Goal: Information Seeking & Learning: Check status

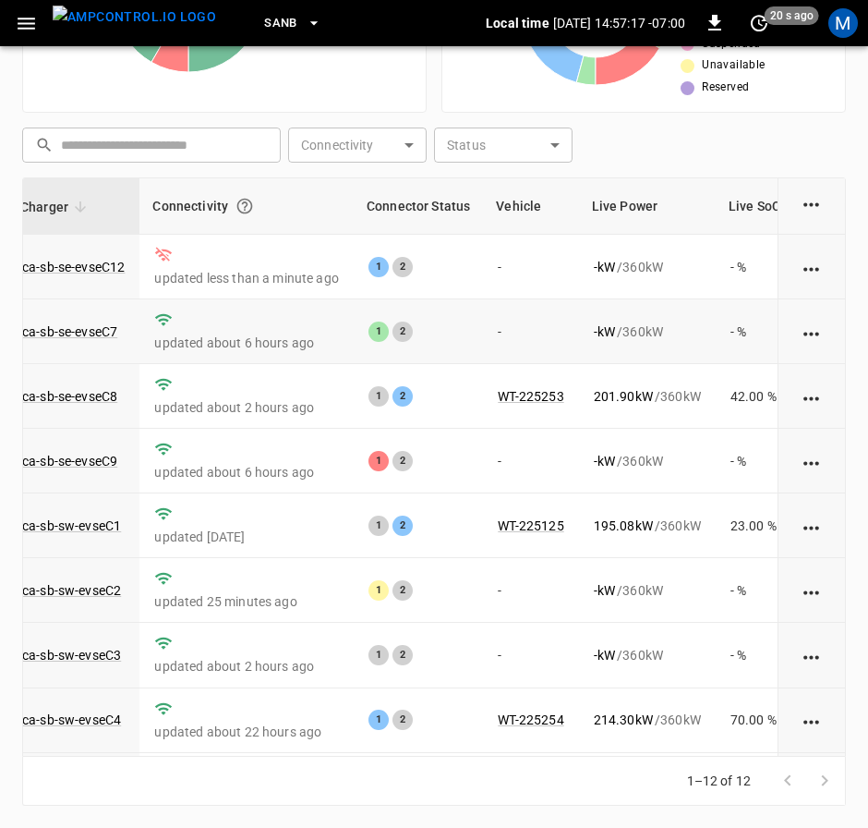
scroll to position [0, 147]
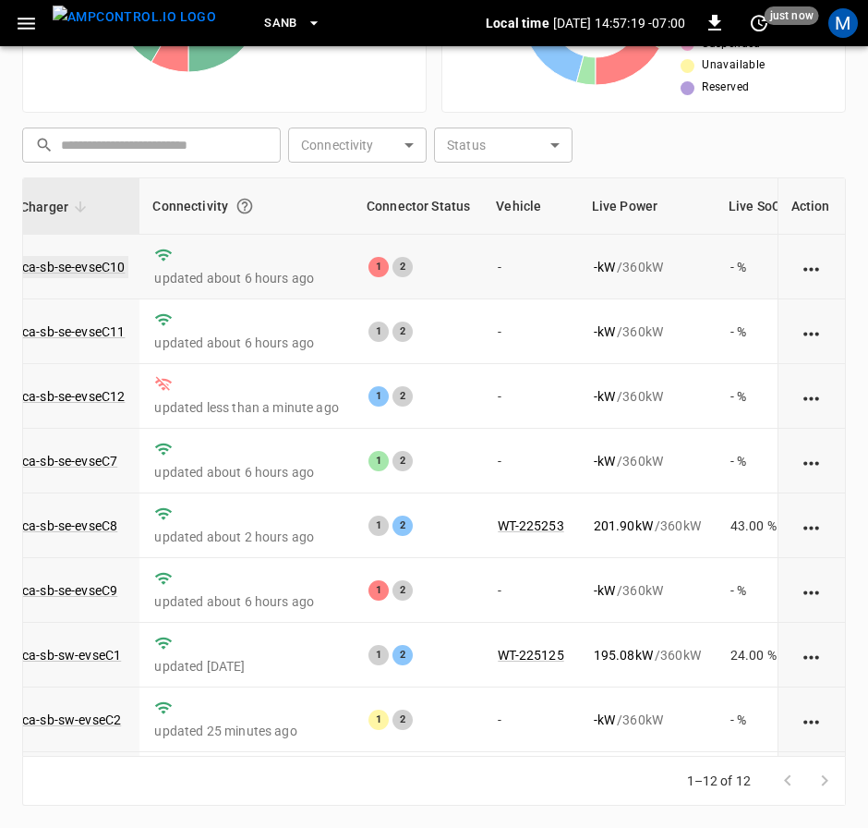
click at [79, 262] on link "ca-sb-se-evseC10" at bounding box center [73, 267] width 110 height 22
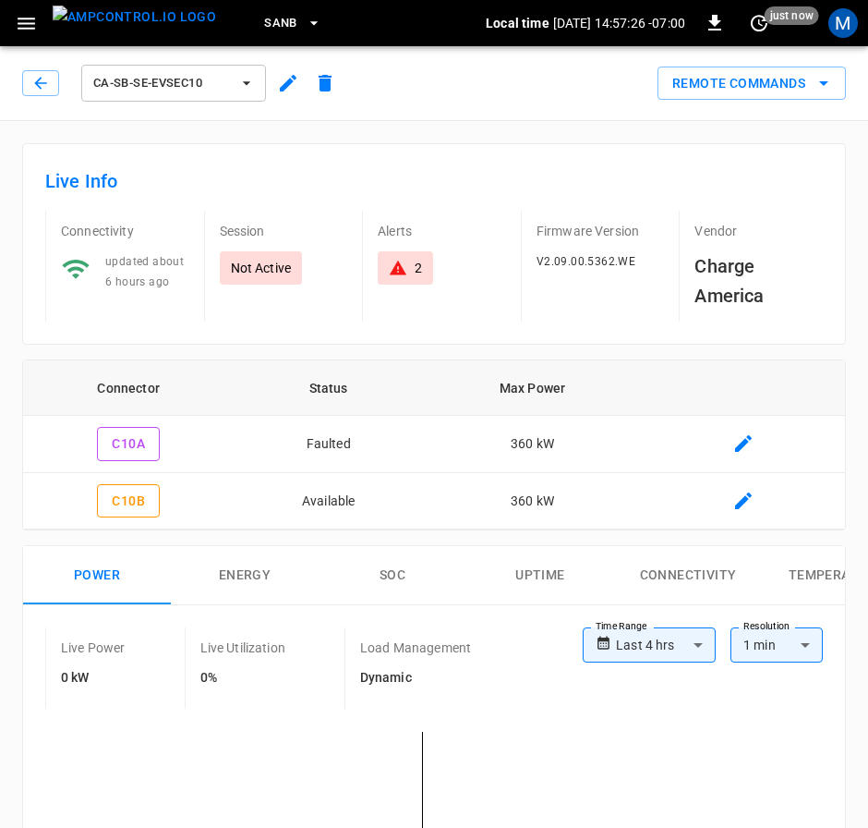
click at [52, 69] on div "ca-sb-se-evseC10" at bounding box center [183, 83] width 322 height 44
click at [51, 76] on button "button" at bounding box center [40, 83] width 37 height 26
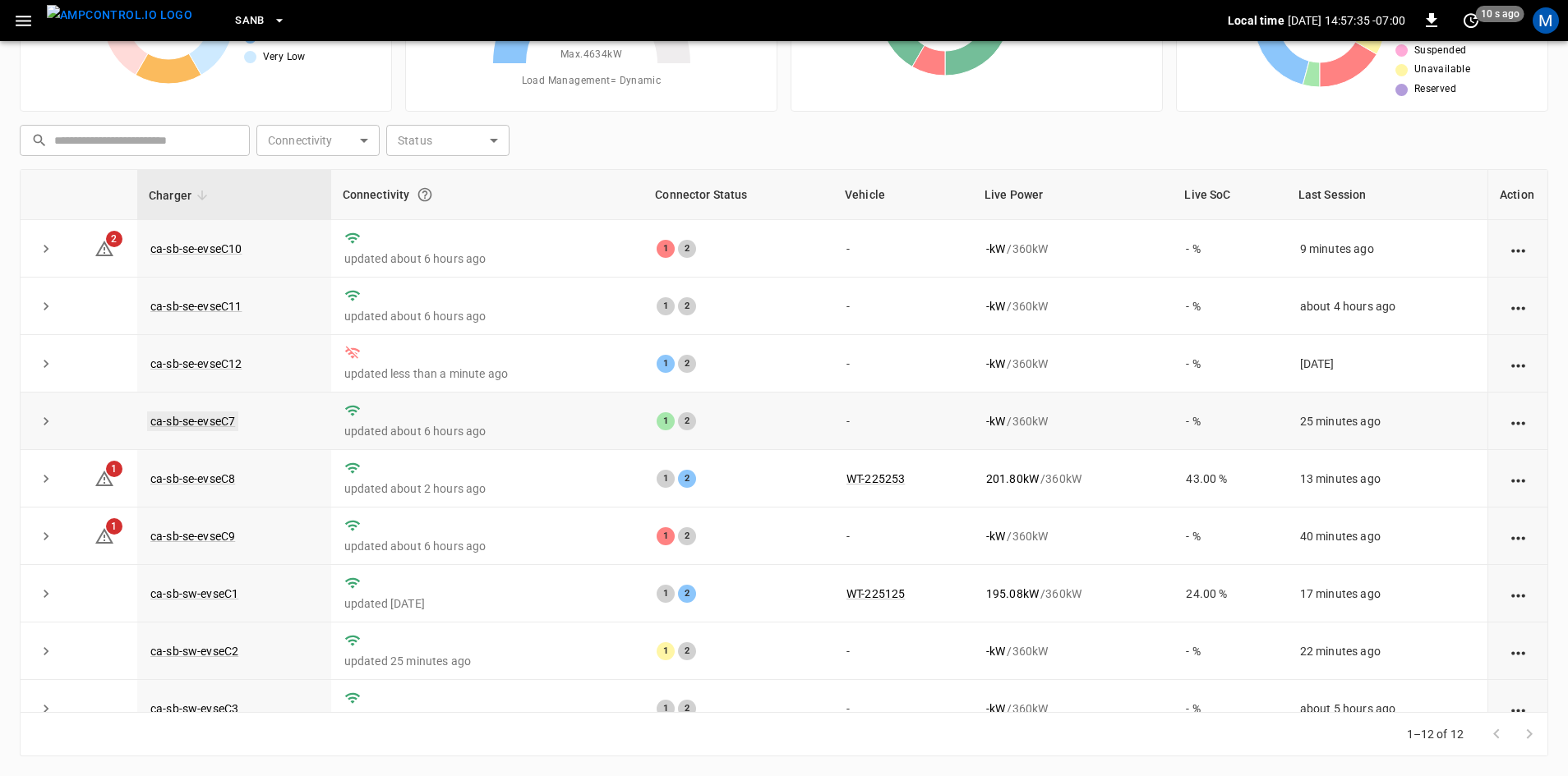
click at [164, 423] on link "ca-sb-se-evseC7" at bounding box center [192, 421] width 92 height 20
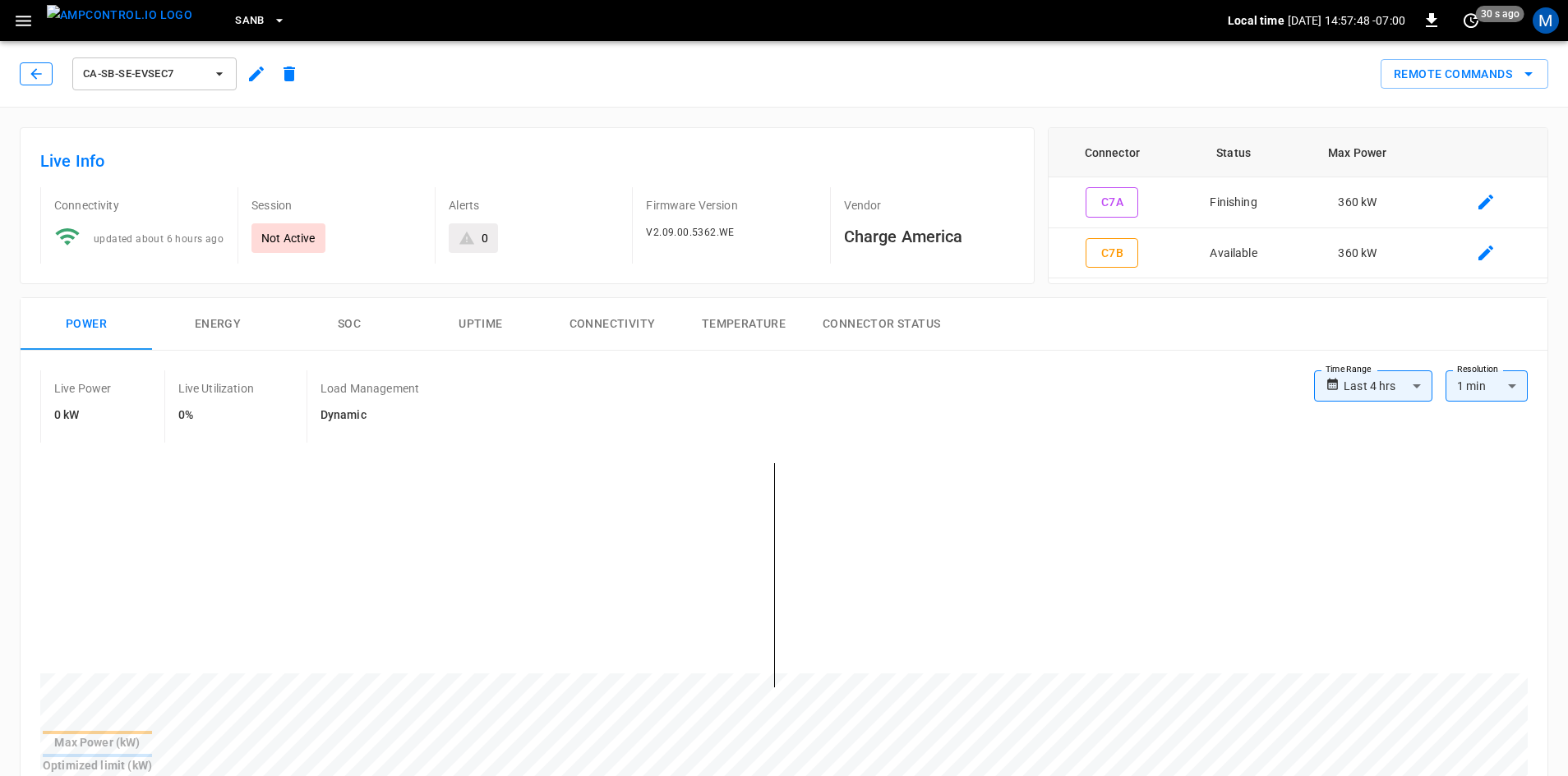
click at [27, 75] on button "button" at bounding box center [36, 74] width 33 height 23
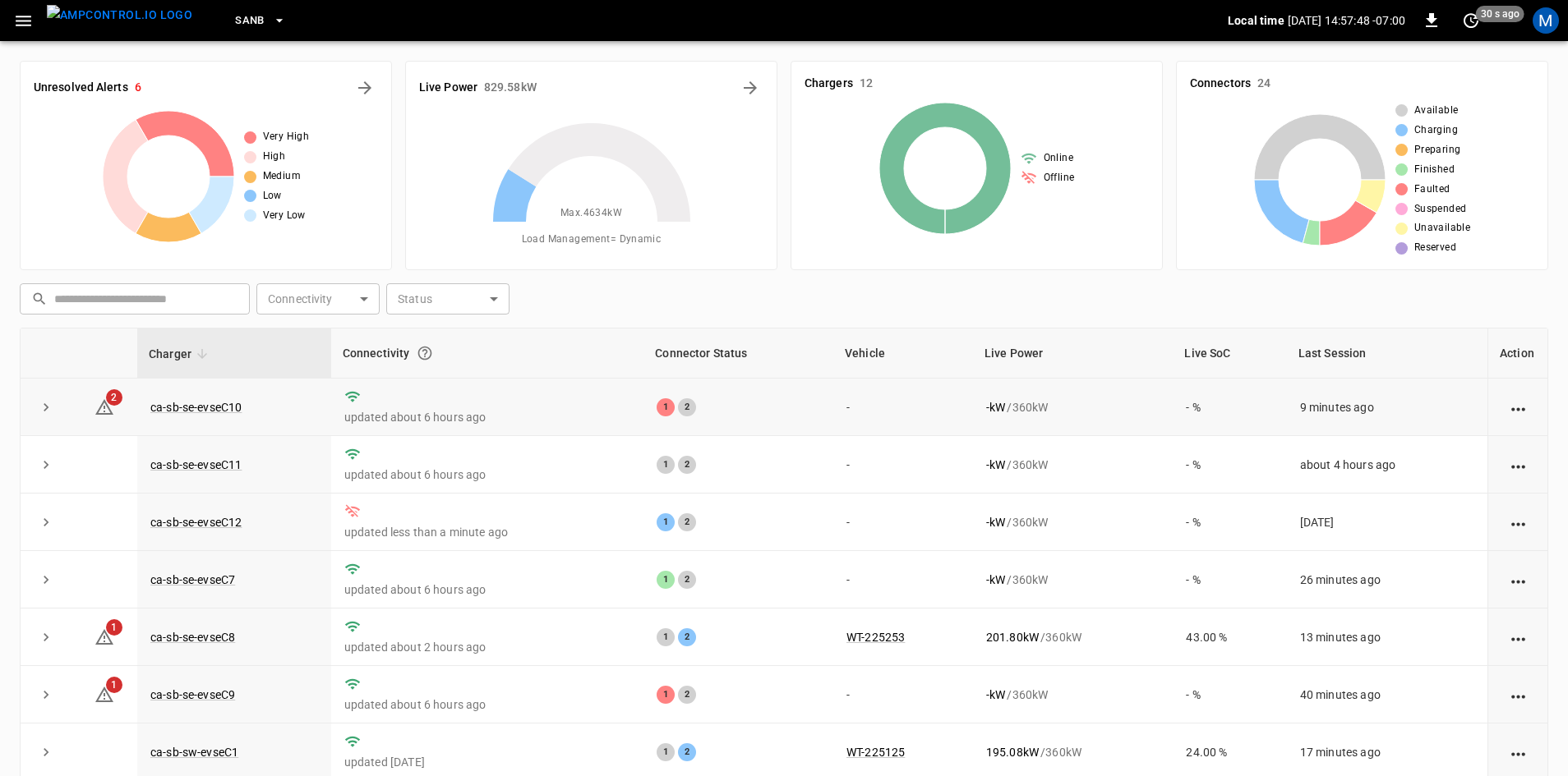
scroll to position [158, 0]
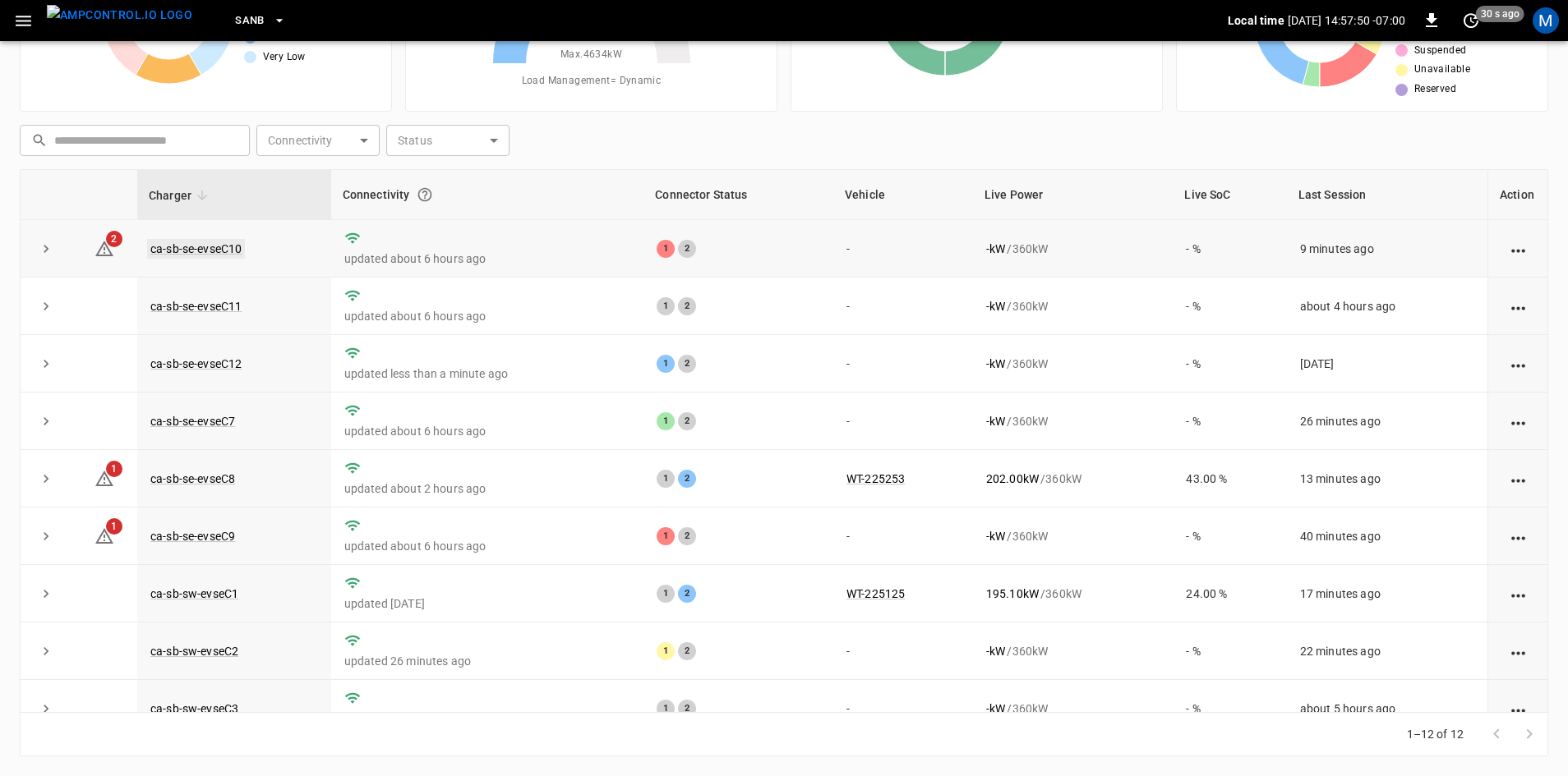
click at [218, 251] on link "ca-sb-se-evseC10" at bounding box center [196, 249] width 98 height 20
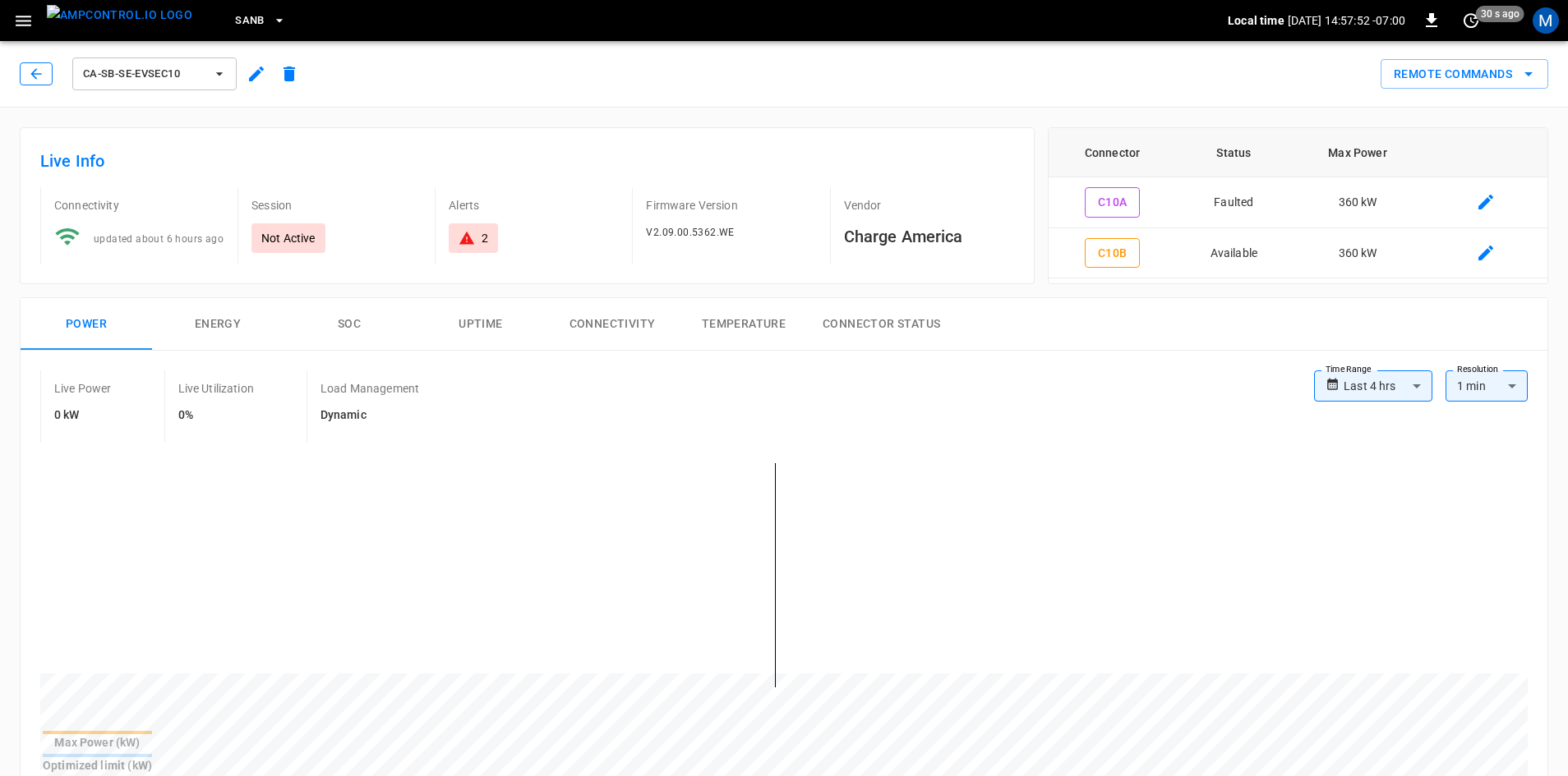
click at [40, 72] on icon "button" at bounding box center [36, 74] width 16 height 16
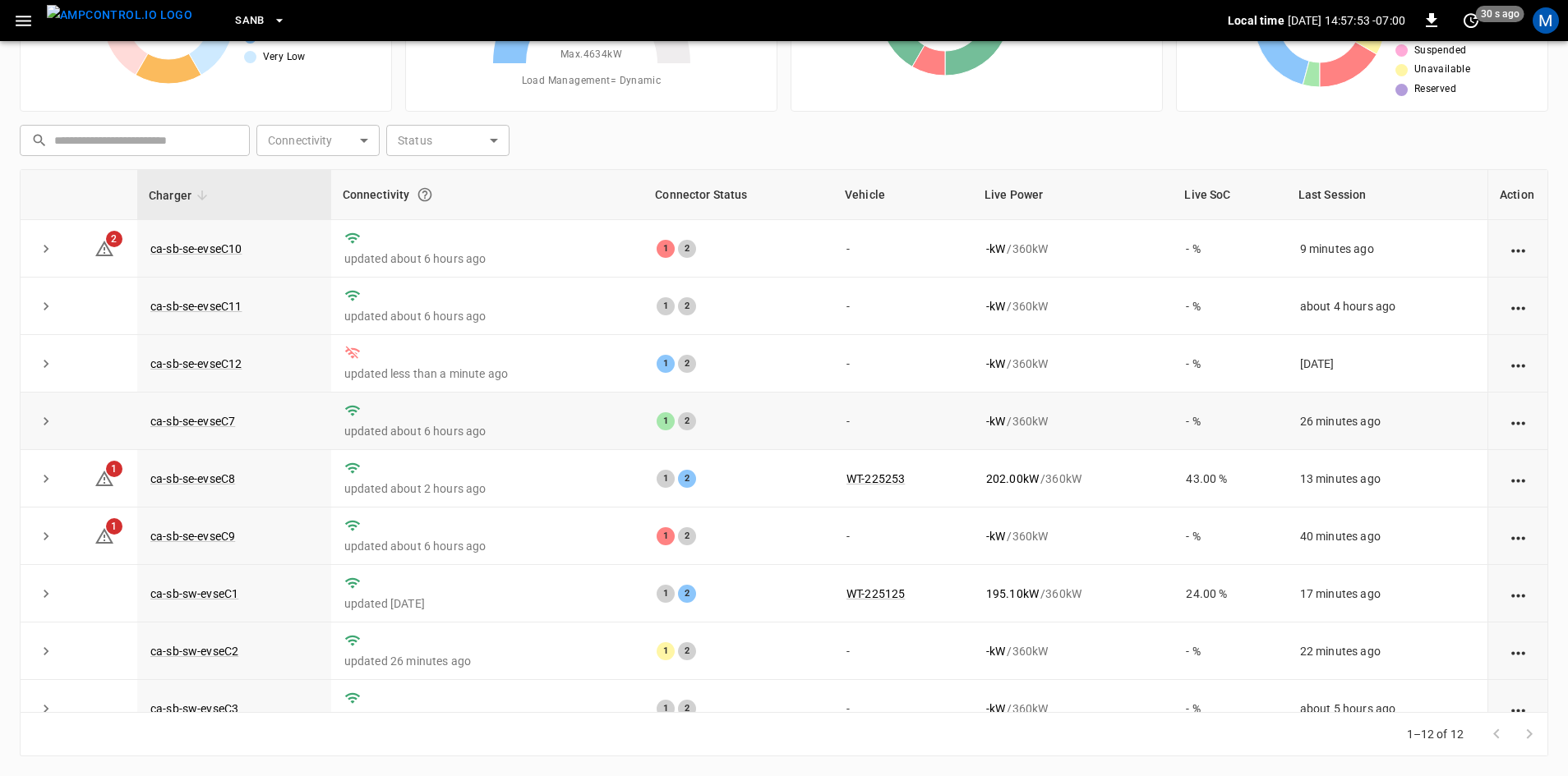
scroll to position [208, 0]
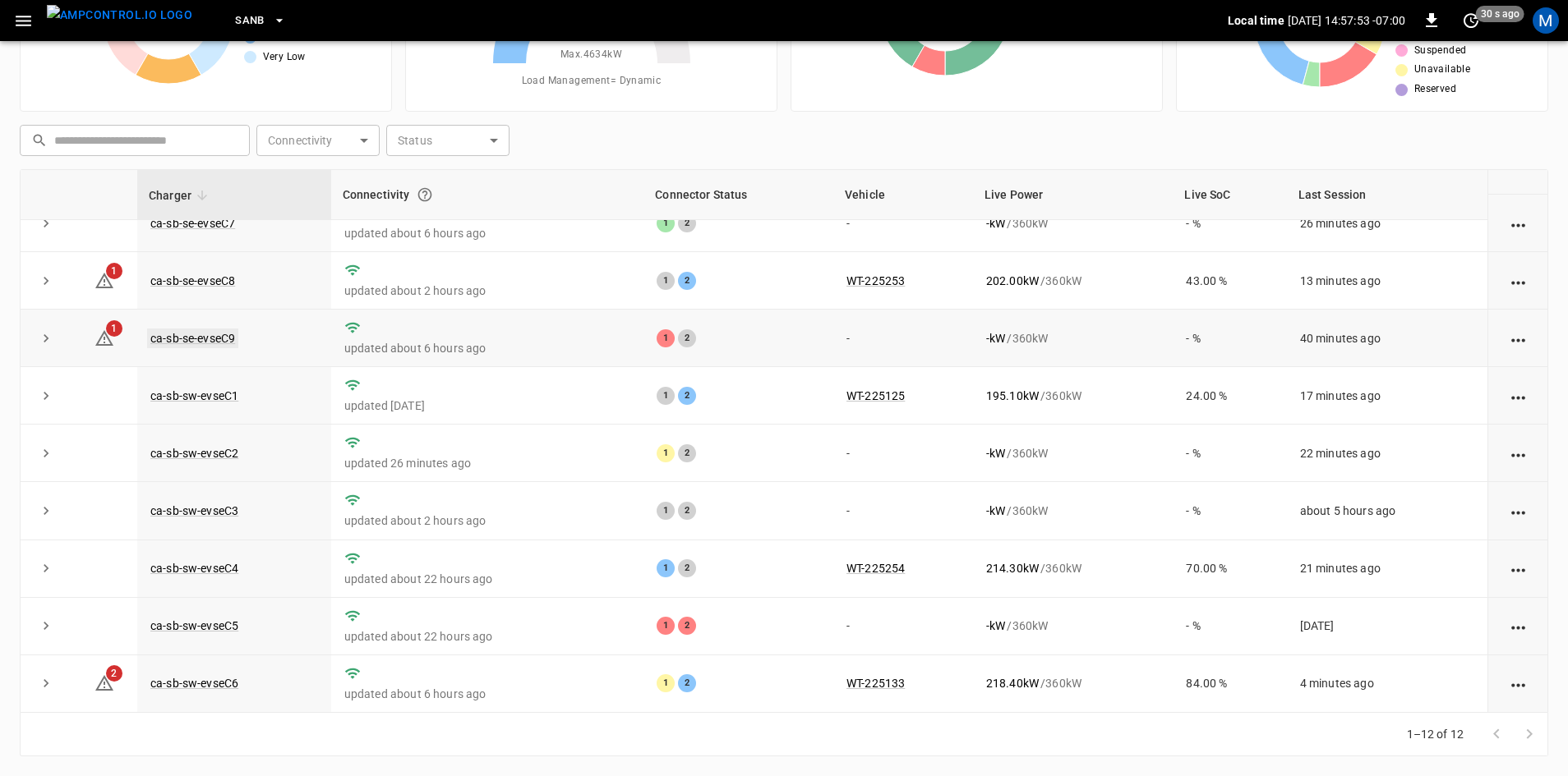
click at [221, 329] on link "ca-sb-se-evseC9" at bounding box center [192, 339] width 92 height 20
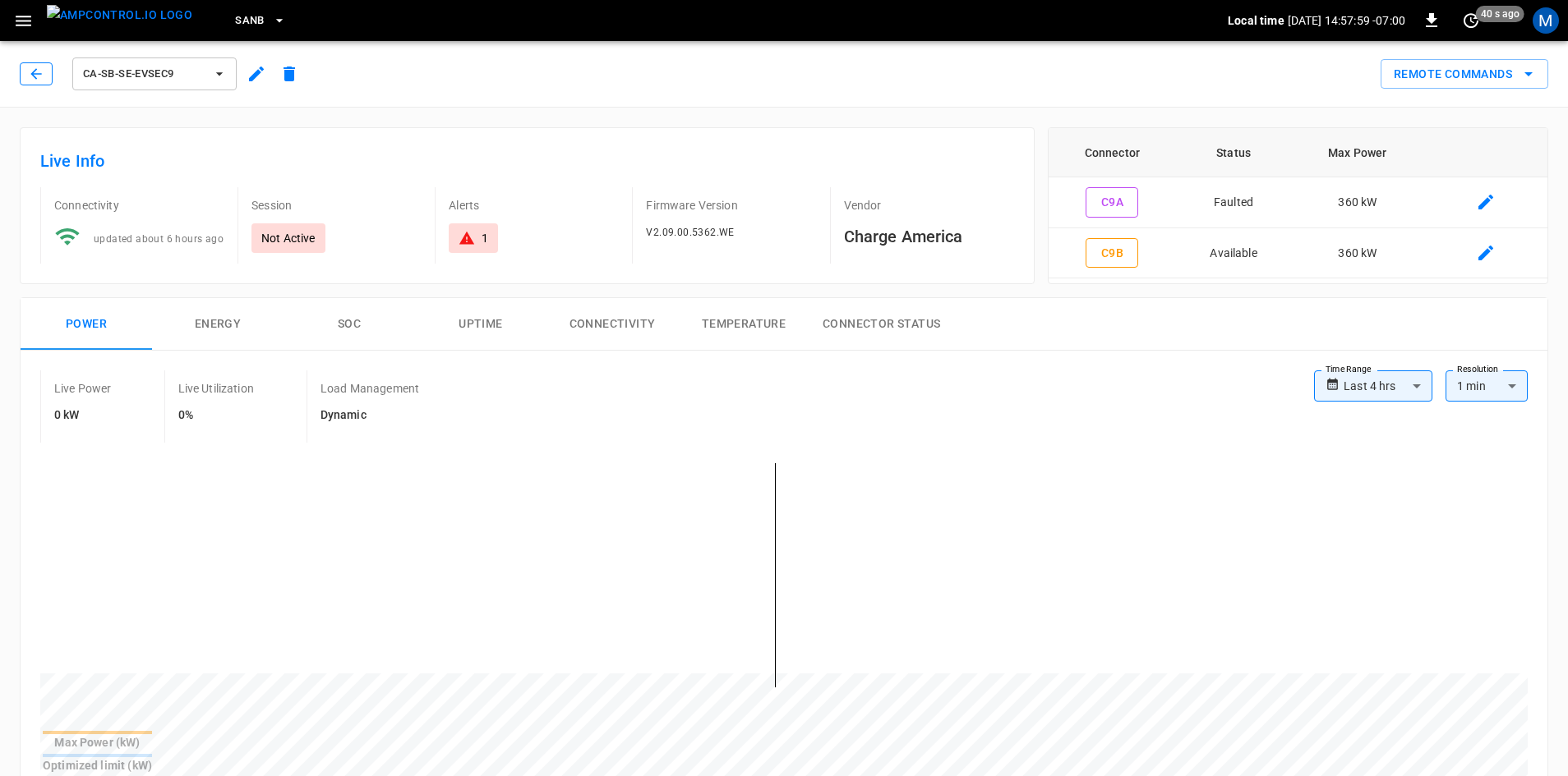
click at [33, 75] on icon "button" at bounding box center [36, 74] width 11 height 11
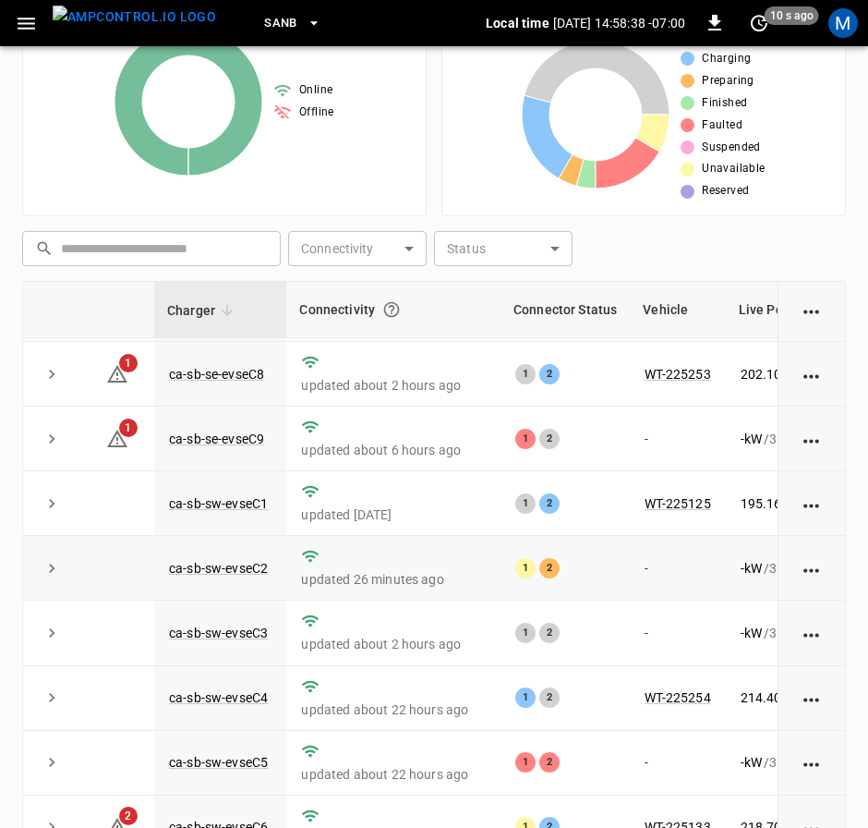
scroll to position [426, 0]
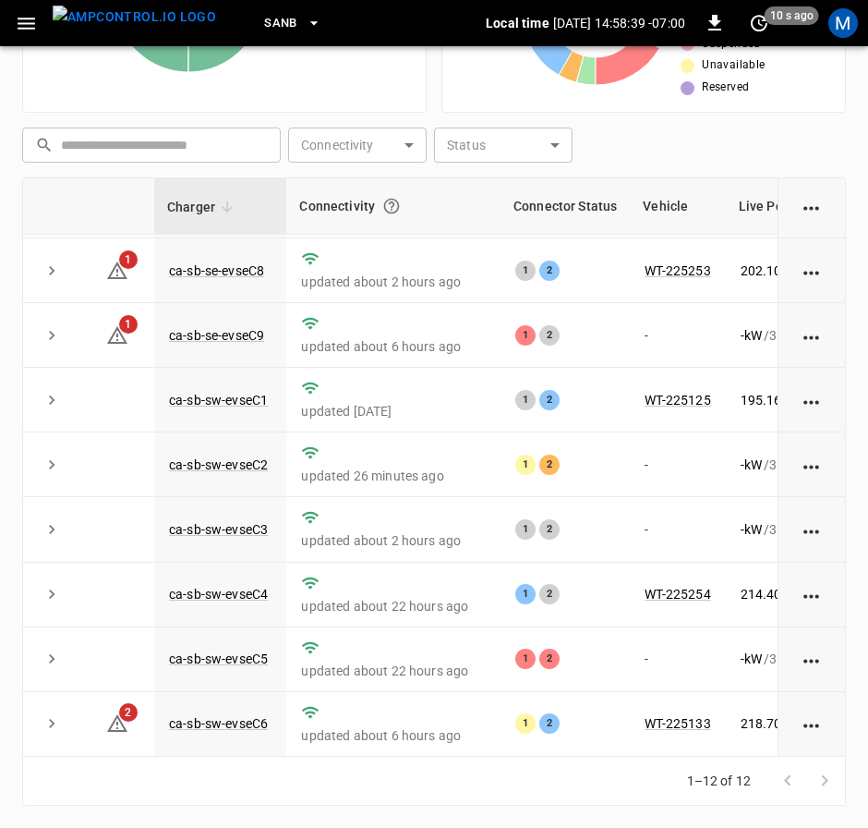
drag, startPoint x: 557, startPoint y: 756, endPoint x: 636, endPoint y: 752, distance: 78.6
click at [636, 752] on div "Charger Connectivity Connector Status Vehicle Live Power Live SoC Last Session …" at bounding box center [434, 466] width 824 height 579
click at [632, 739] on td "WT-225133" at bounding box center [677, 724] width 95 height 65
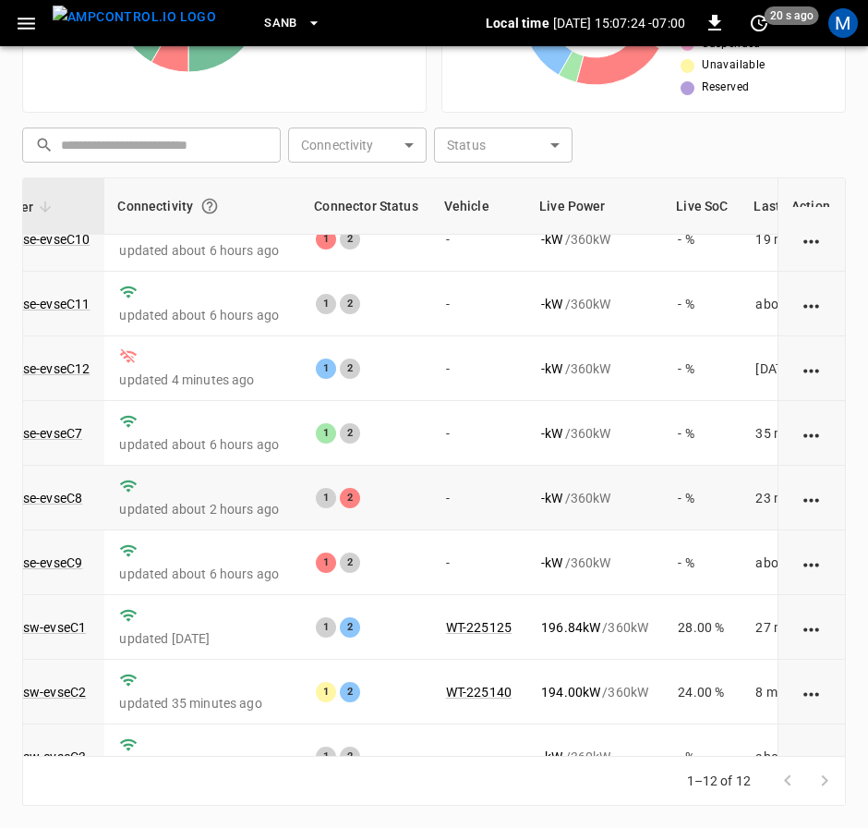
scroll to position [0, 182]
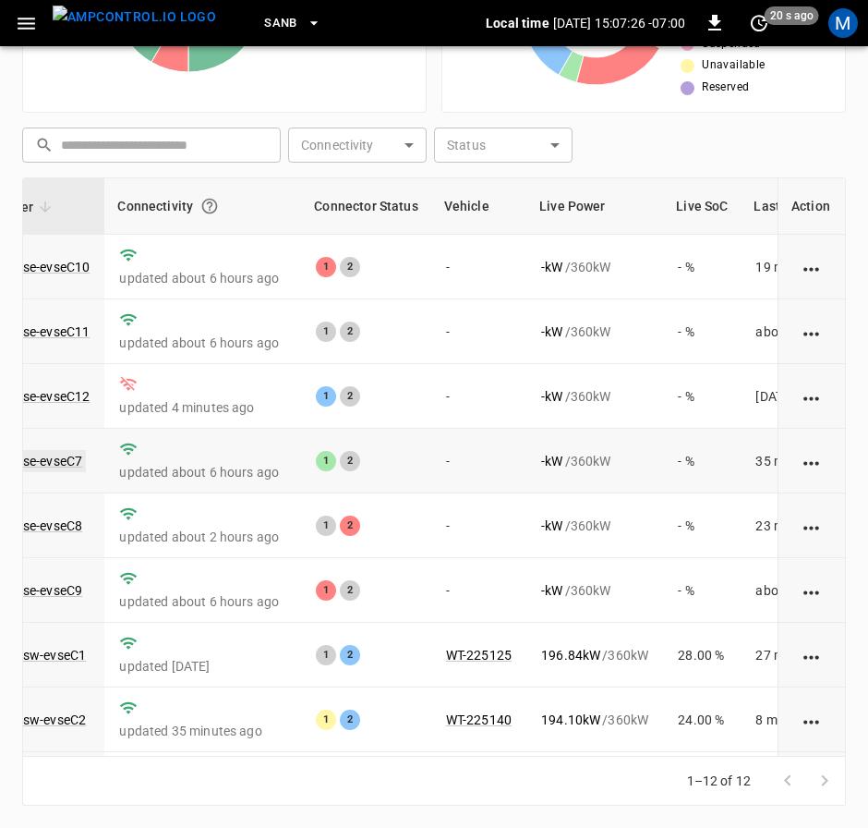
click at [68, 463] on link "ca-sb-se-evseC7" at bounding box center [34, 461] width 103 height 22
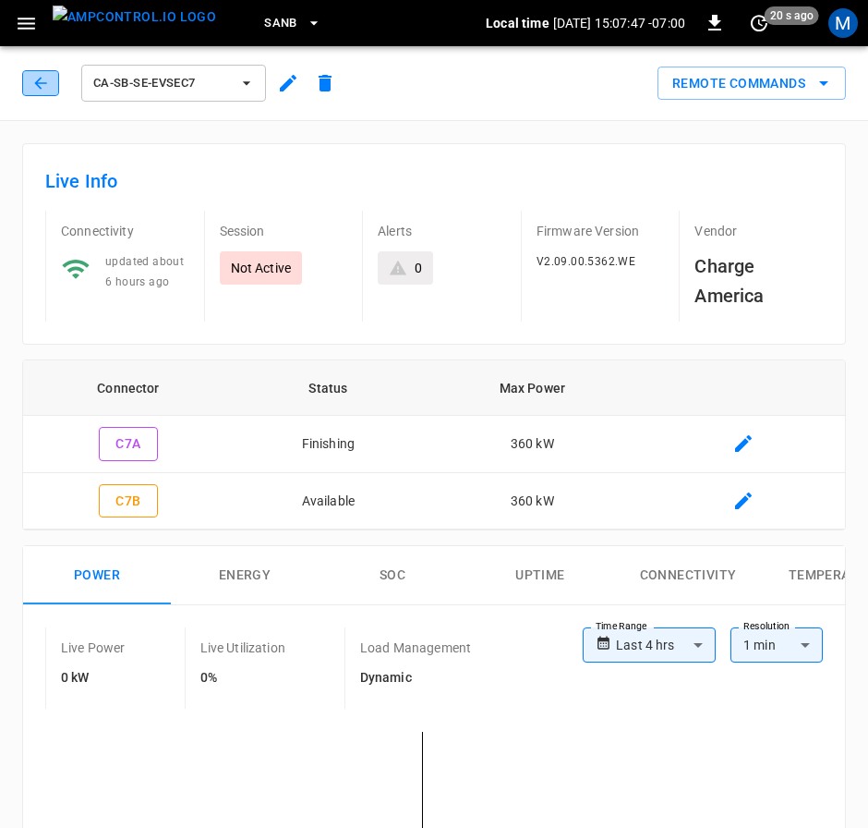
click at [39, 74] on icon "button" at bounding box center [40, 83] width 18 height 18
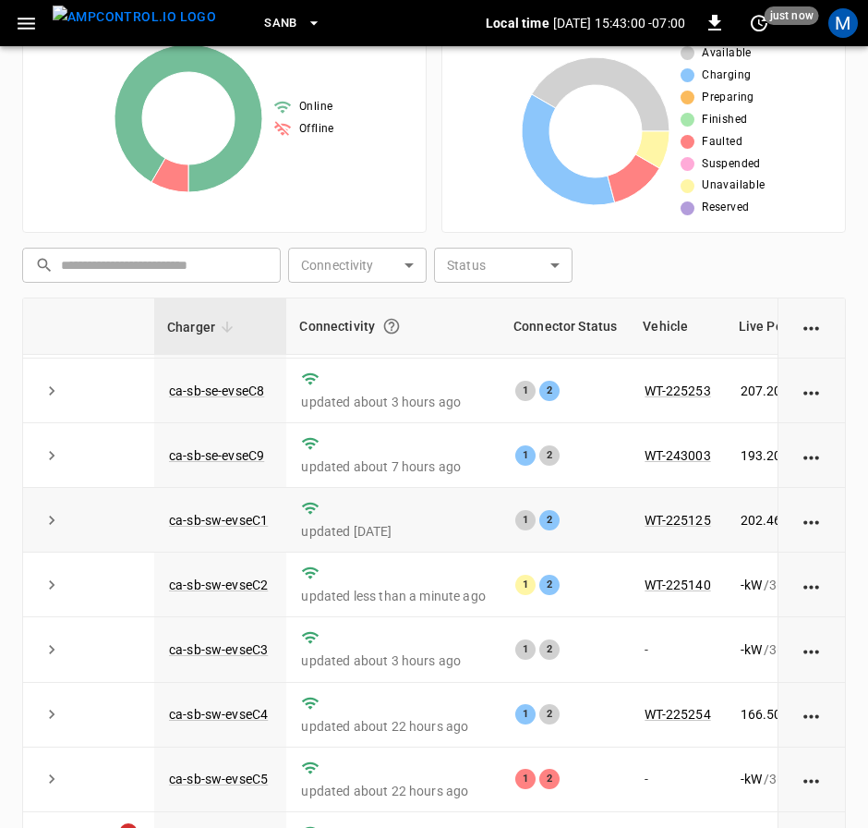
scroll to position [426, 0]
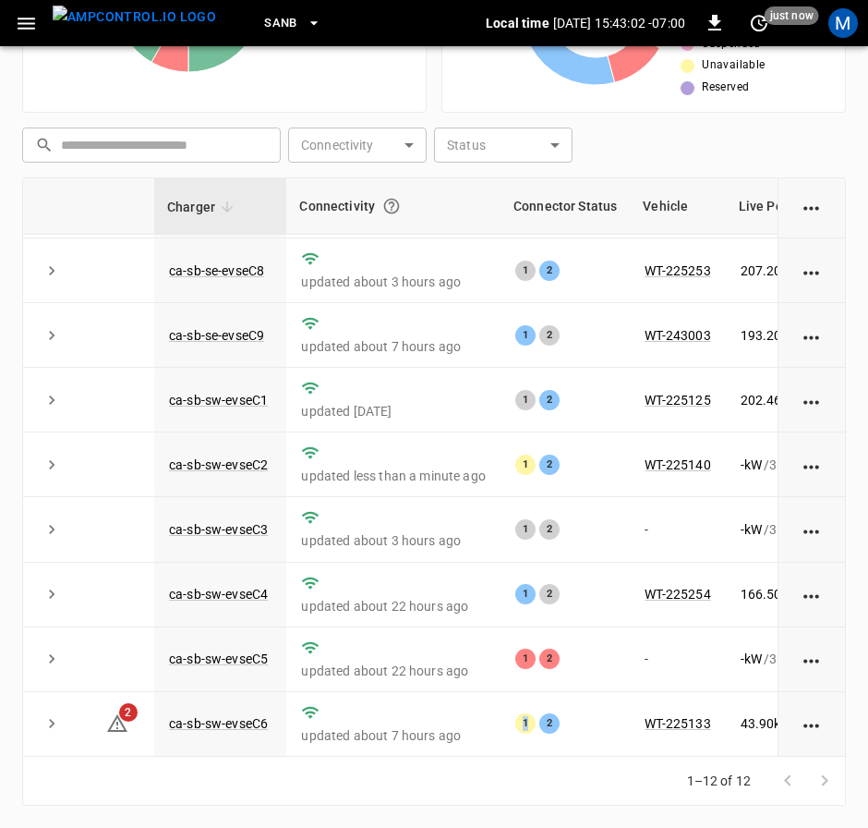
drag, startPoint x: 525, startPoint y: 743, endPoint x: 534, endPoint y: 750, distance: 11.8
click at [531, 747] on div "Charger Connectivity Connector Status Vehicle Live Power Live SoC Last Session …" at bounding box center [434, 466] width 824 height 579
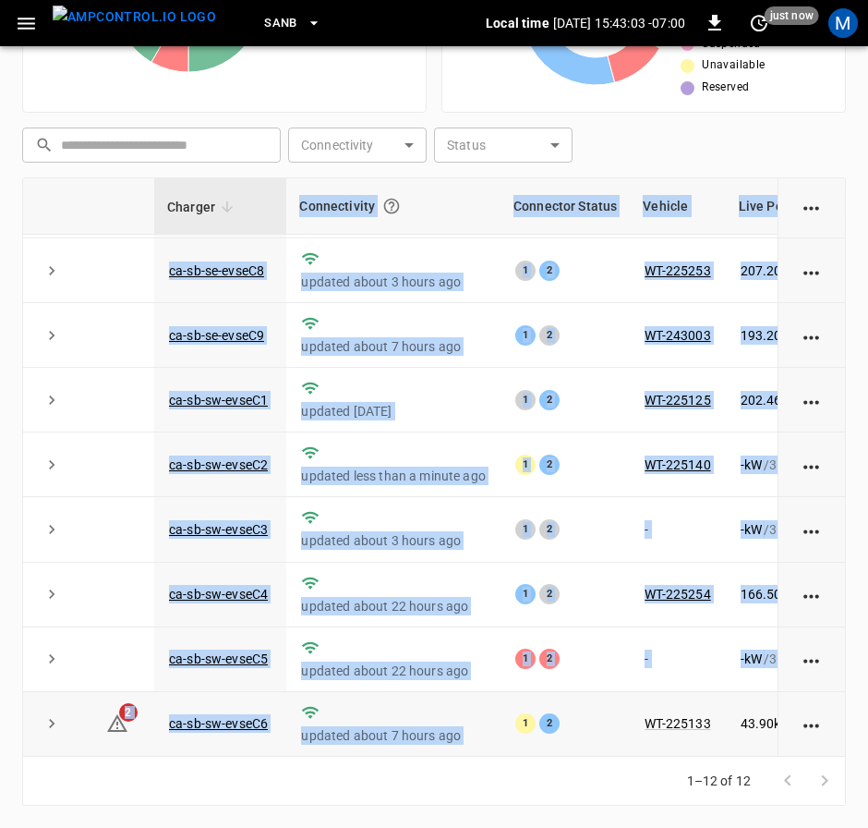
click at [577, 723] on td "1 2" at bounding box center [565, 724] width 129 height 65
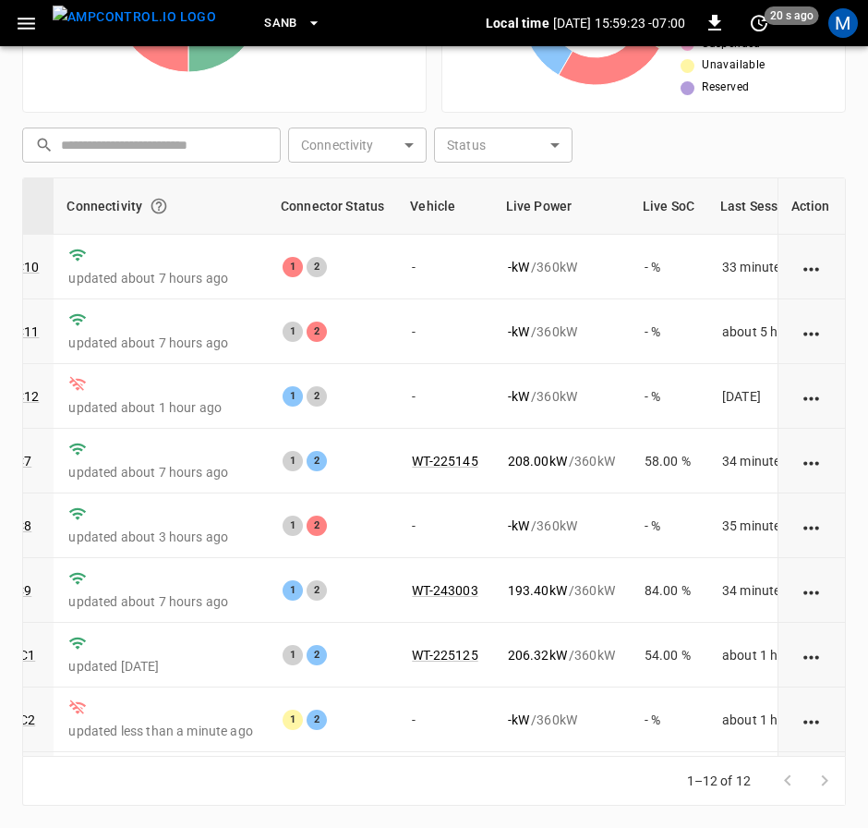
scroll to position [0, 176]
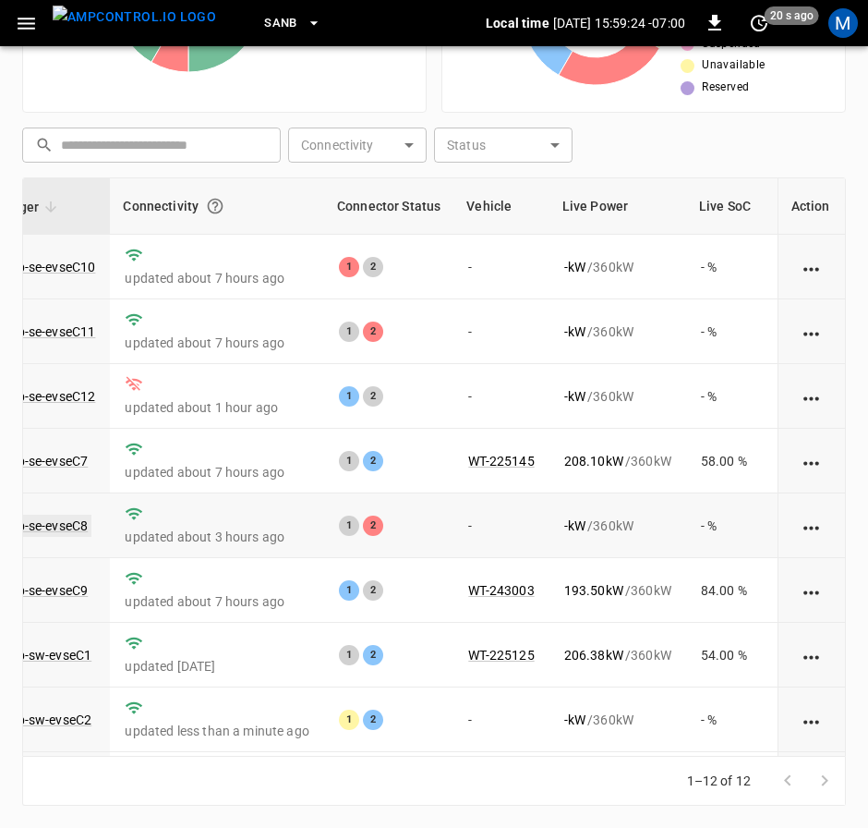
click at [59, 525] on link "ca-sb-se-evseC8" at bounding box center [40, 526] width 103 height 22
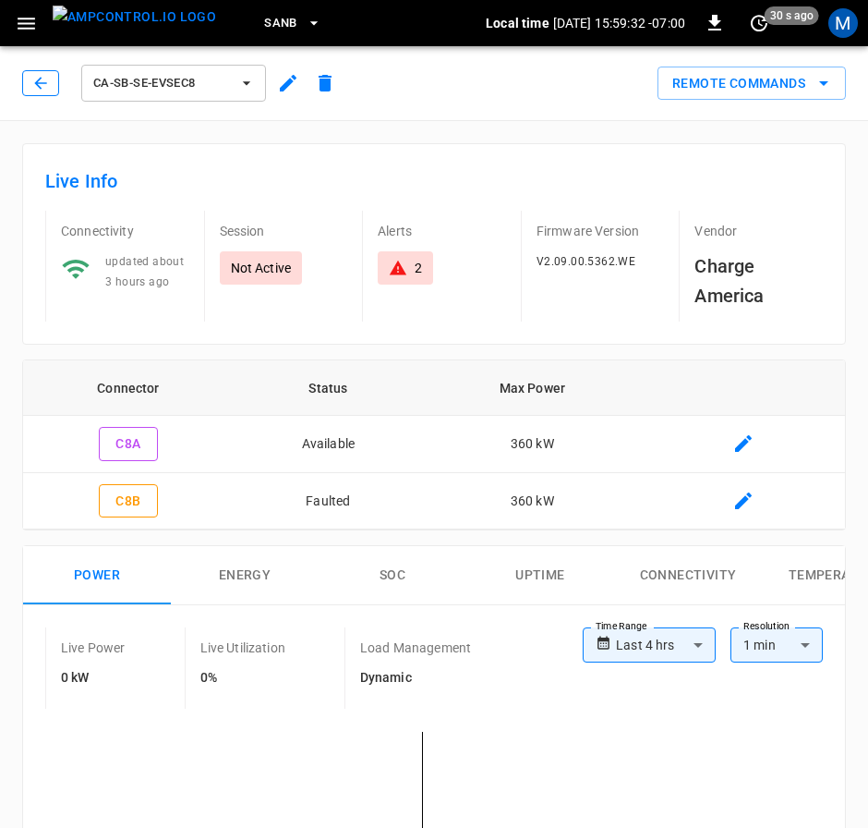
click at [30, 80] on button "button" at bounding box center [40, 83] width 37 height 26
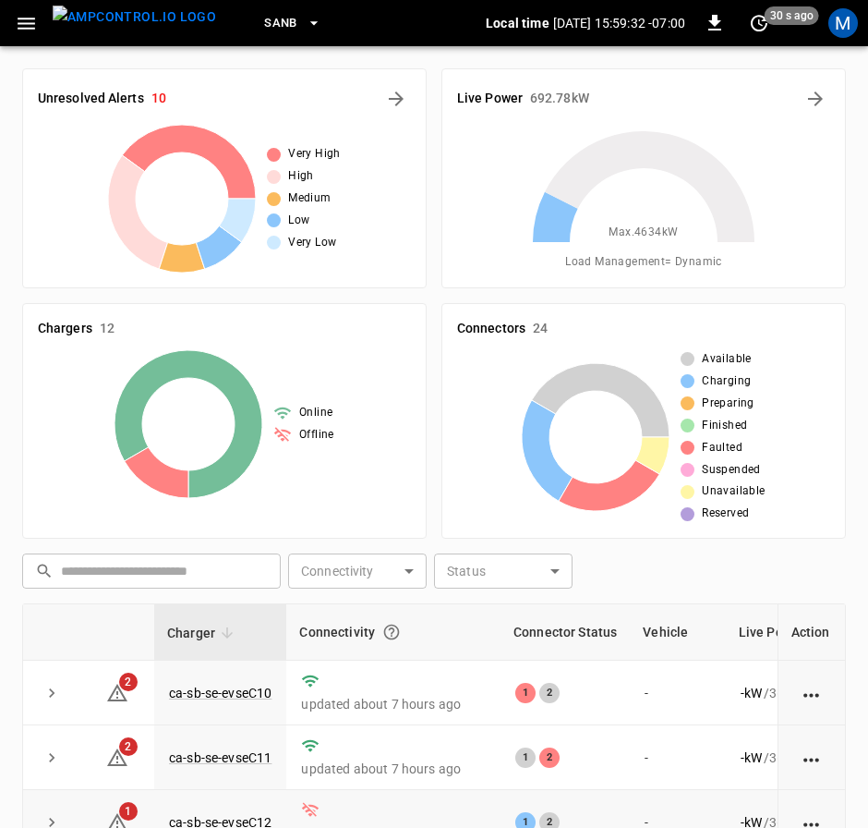
scroll to position [426, 0]
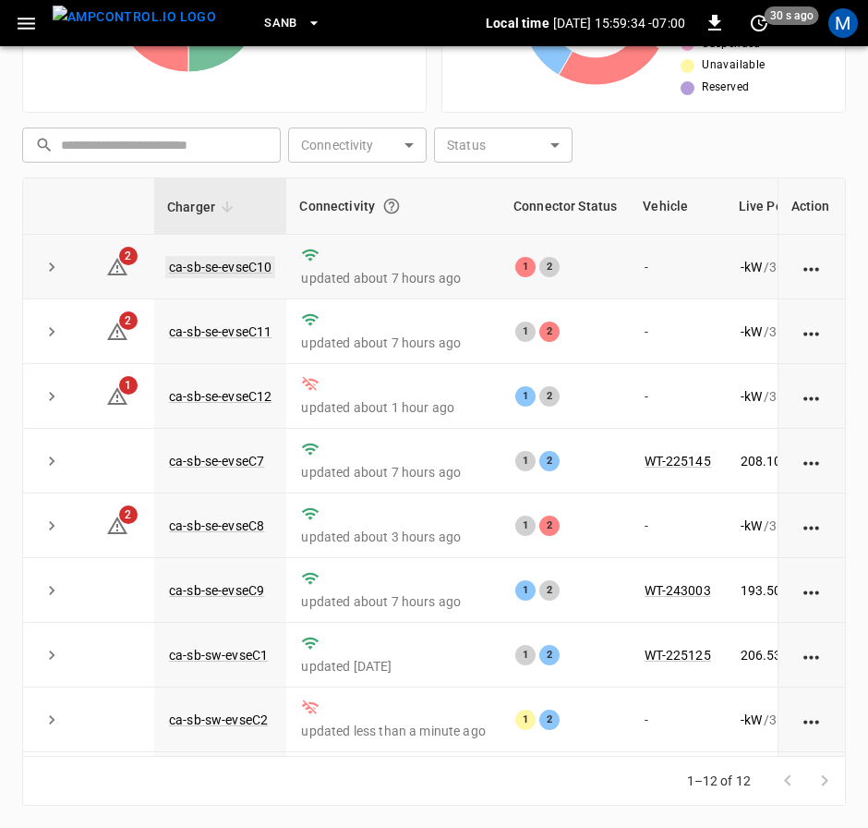
click at [261, 265] on link "ca-sb-se-evseC10" at bounding box center [220, 267] width 110 height 22
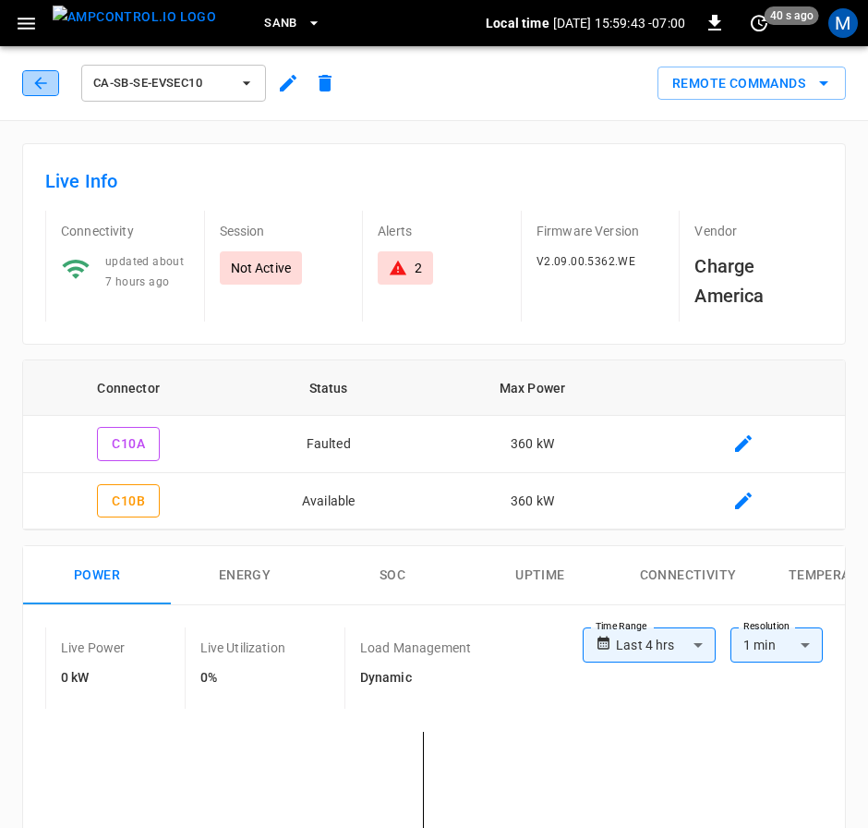
click at [41, 84] on icon "button" at bounding box center [40, 83] width 18 height 18
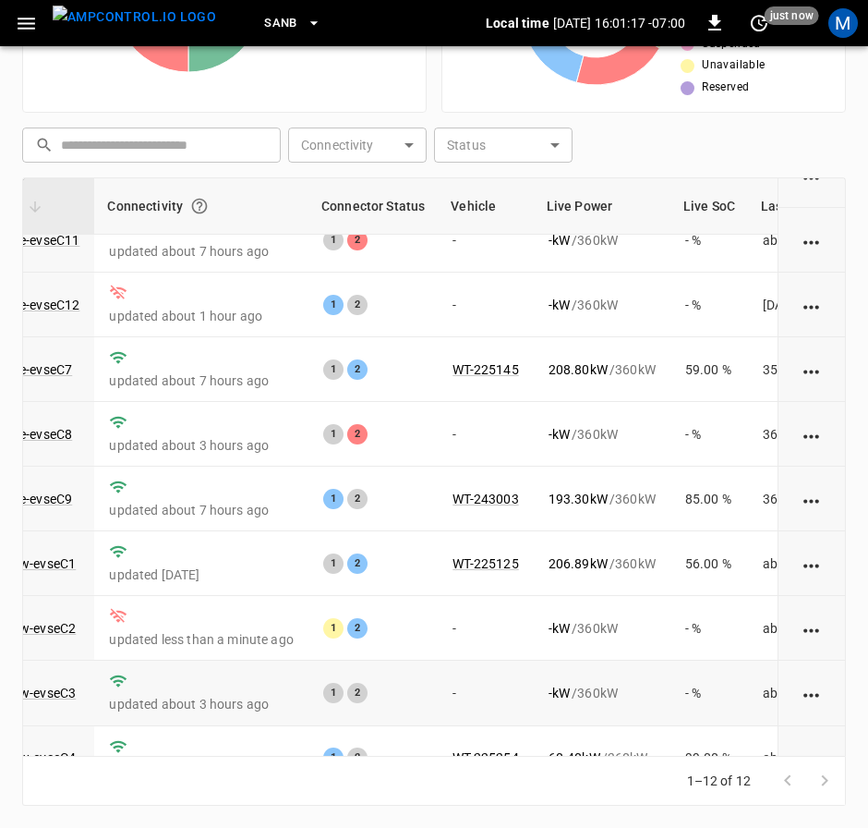
scroll to position [0, 192]
